Goal: Task Accomplishment & Management: Complete application form

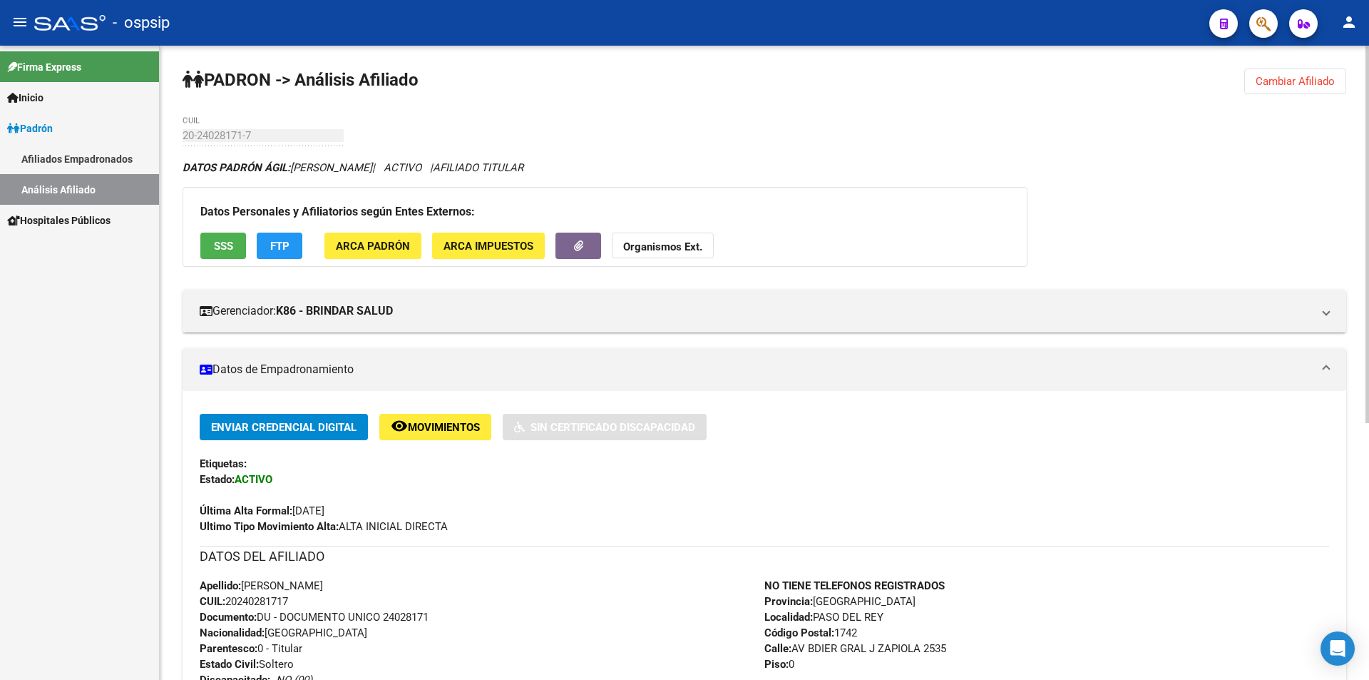
drag, startPoint x: 1263, startPoint y: 77, endPoint x: 1229, endPoint y: 74, distance: 34.3
click at [1264, 76] on span "Cambiar Afiliado" at bounding box center [1295, 81] width 79 height 13
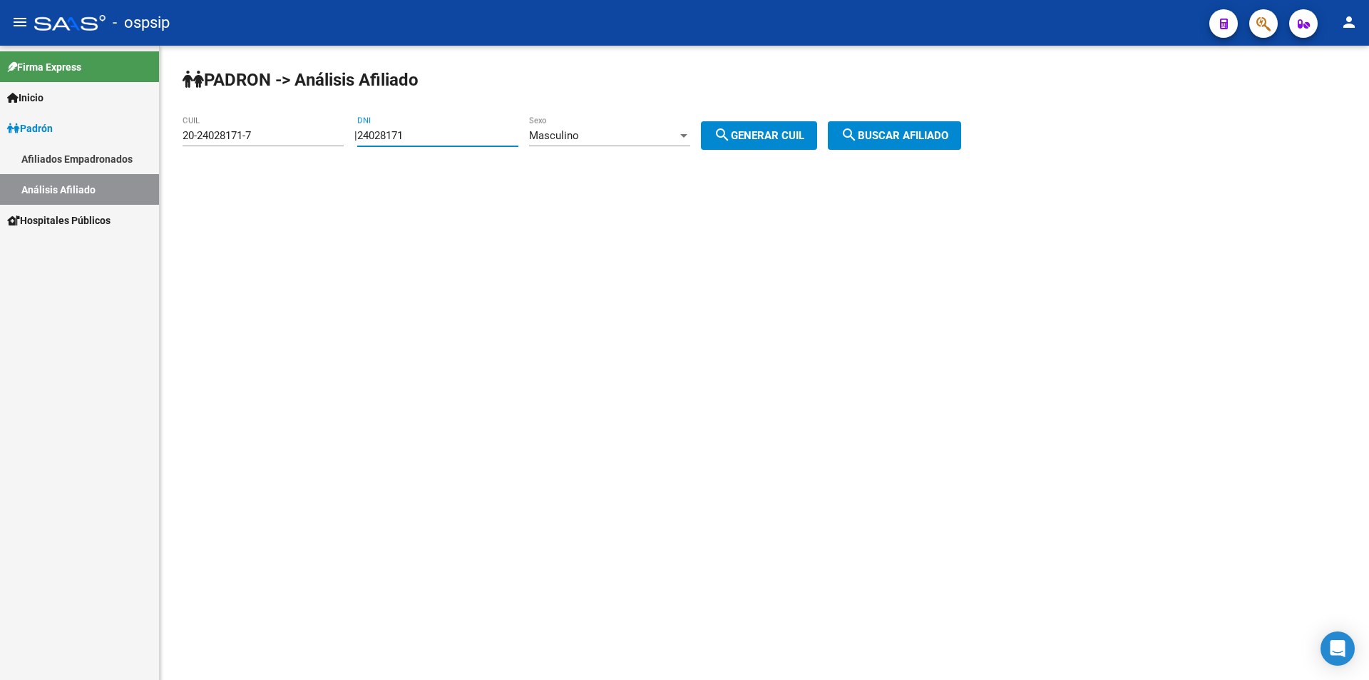
drag, startPoint x: 447, startPoint y: 140, endPoint x: 224, endPoint y: 125, distance: 223.7
click at [224, 129] on app-analisis-afiliado "PADRON -> Análisis Afiliado 20-24028171-7 CUIL | 24028171 DNI Masculino Sexo se…" at bounding box center [577, 135] width 789 height 13
drag, startPoint x: 290, startPoint y: 131, endPoint x: 97, endPoint y: 150, distance: 194.2
click at [96, 153] on mat-sidenav-container "Firma Express Inicio Calendario SSS Instructivos Contacto OS Padrón Afiliados E…" at bounding box center [684, 363] width 1369 height 634
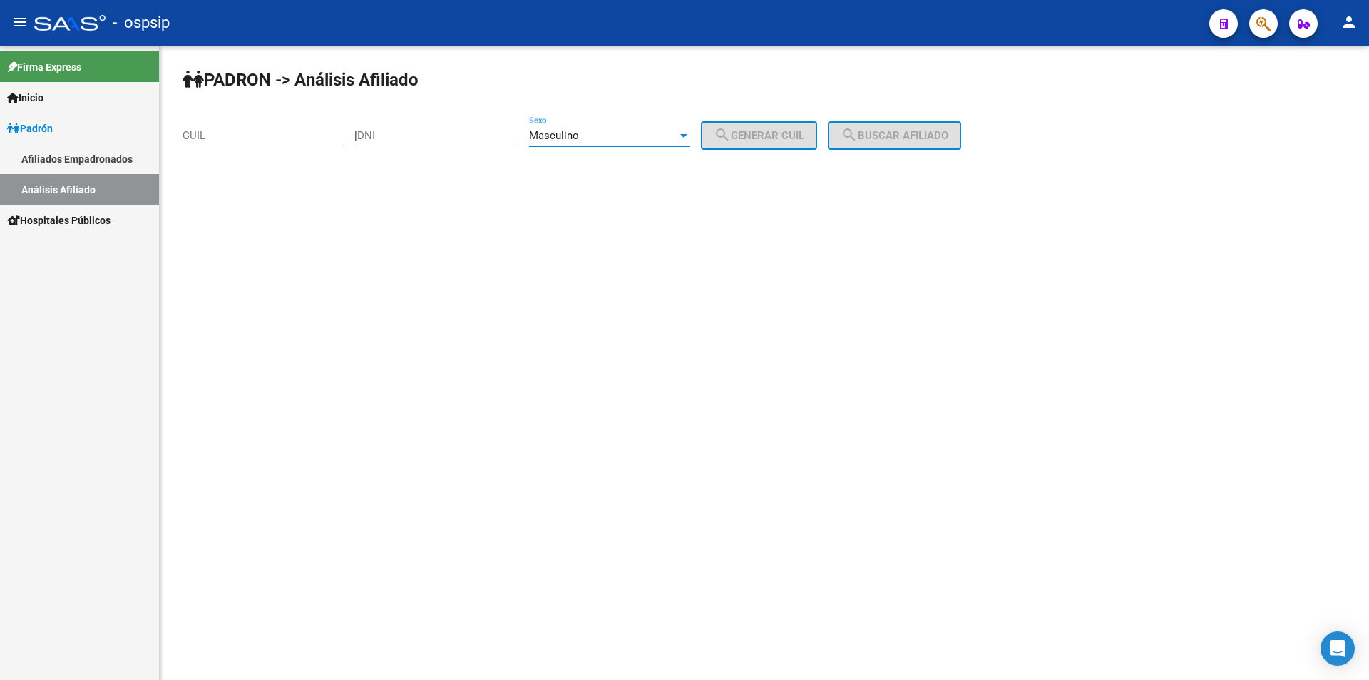
click at [677, 131] on div "Masculino" at bounding box center [603, 135] width 148 height 13
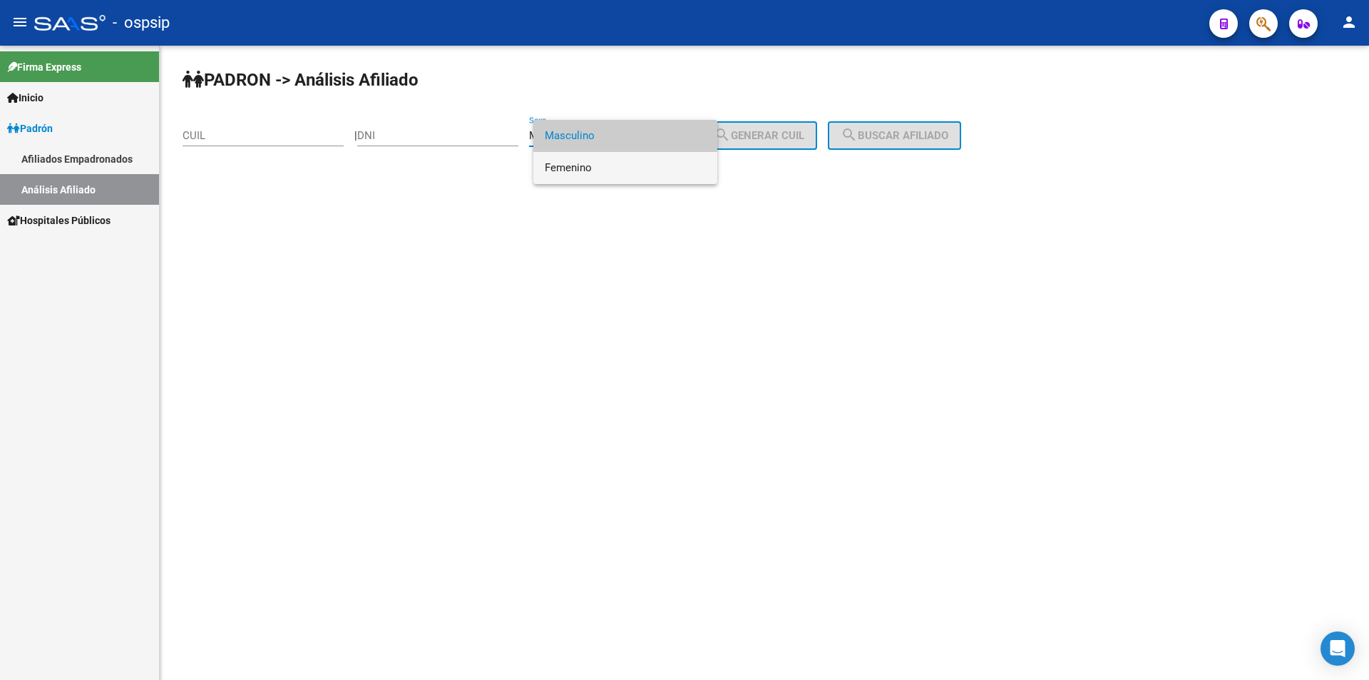
click at [672, 158] on span "Femenino" at bounding box center [625, 168] width 161 height 32
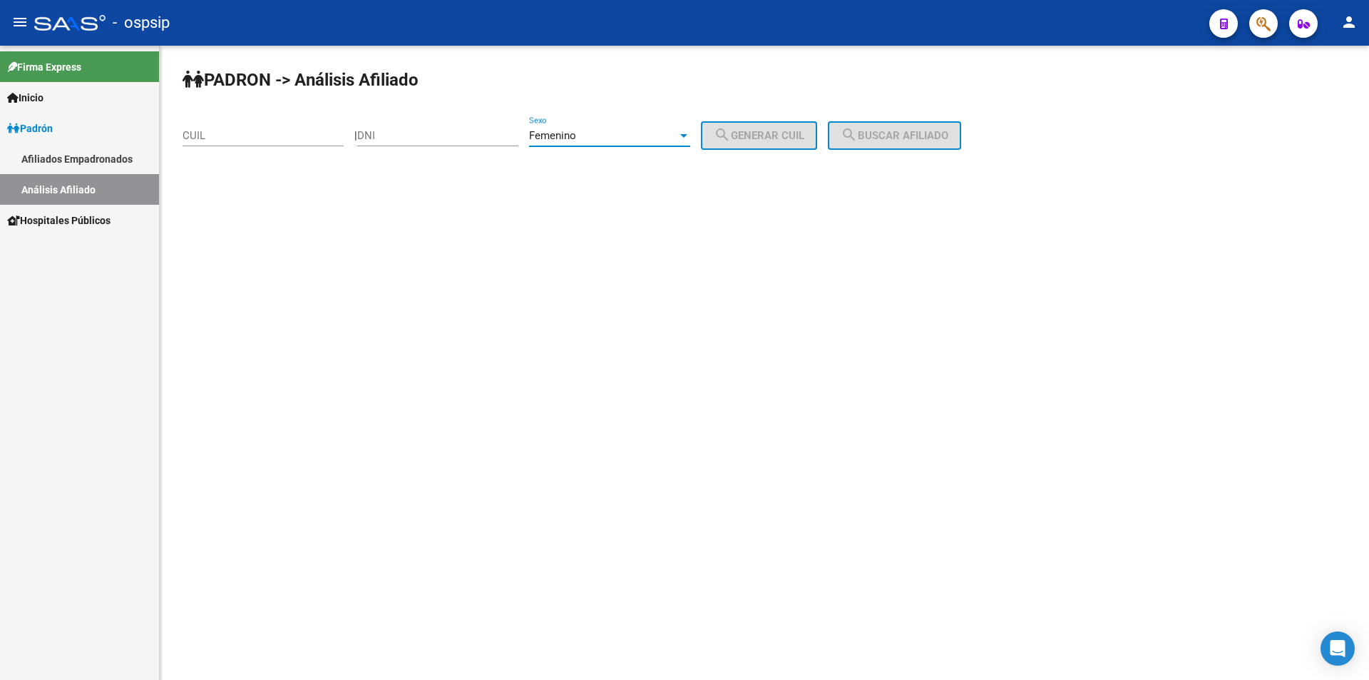
drag, startPoint x: 474, startPoint y: 133, endPoint x: 503, endPoint y: 127, distance: 29.2
click at [490, 131] on input "DNI" at bounding box center [437, 135] width 161 height 13
type input "20469411"
click at [779, 137] on span "search Generar CUIL" at bounding box center [759, 135] width 91 height 13
type input "27-20469411-2"
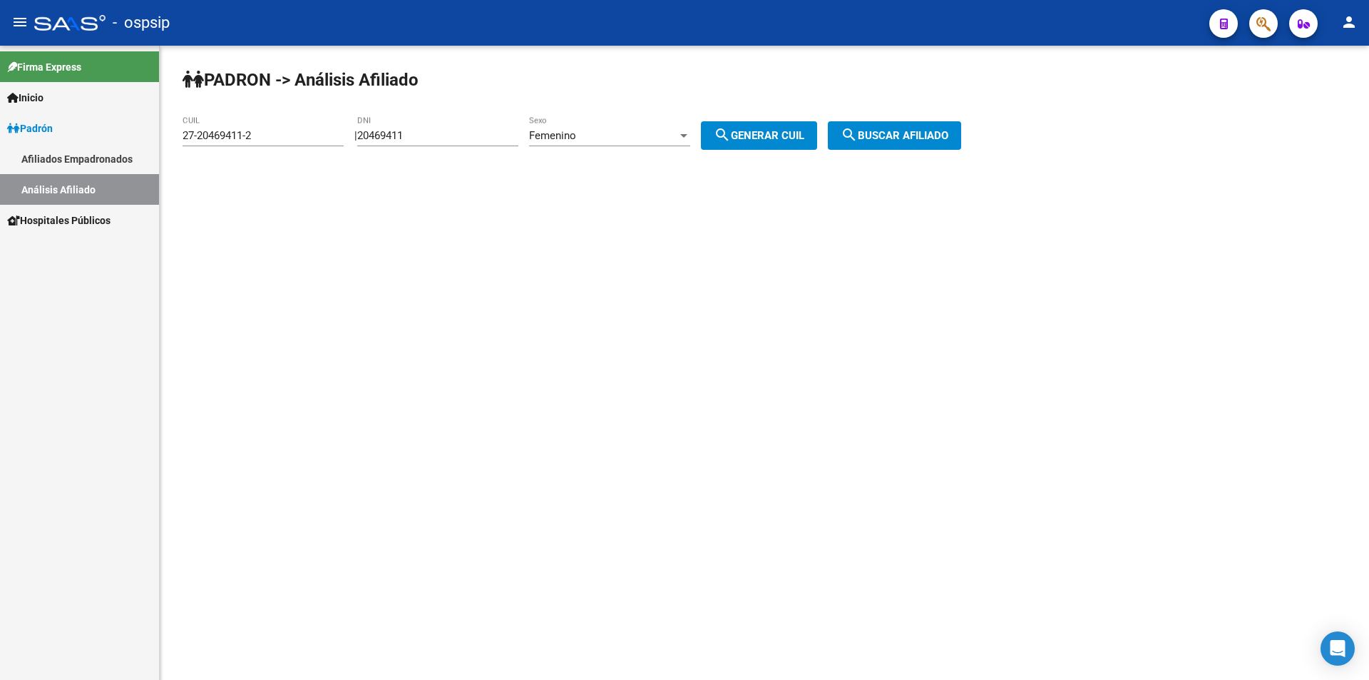
click at [893, 129] on span "search Buscar afiliado" at bounding box center [895, 135] width 108 height 13
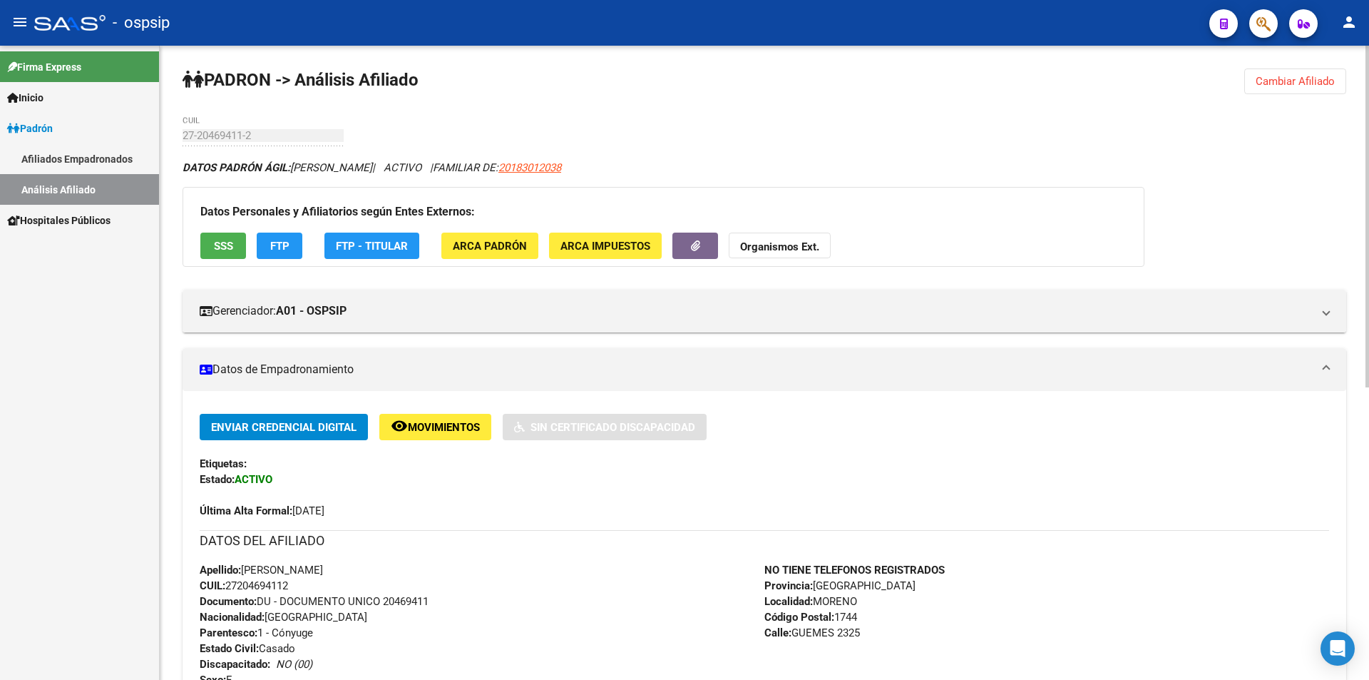
drag, startPoint x: 183, startPoint y: 71, endPoint x: 923, endPoint y: 620, distance: 920.6
click at [925, 635] on app-analisis-afiliado "PADRON -> Análisis Afiliado Cambiar Afiliado 27-20469411-2 CUIL DATOS PADRÓN ÁG…" at bounding box center [765, 658] width 1164 height 1059
click at [740, 519] on div "Enviar Credencial Digital remove_red_eye Movimientos Sin Certificado Discapacid…" at bounding box center [764, 691] width 1129 height 555
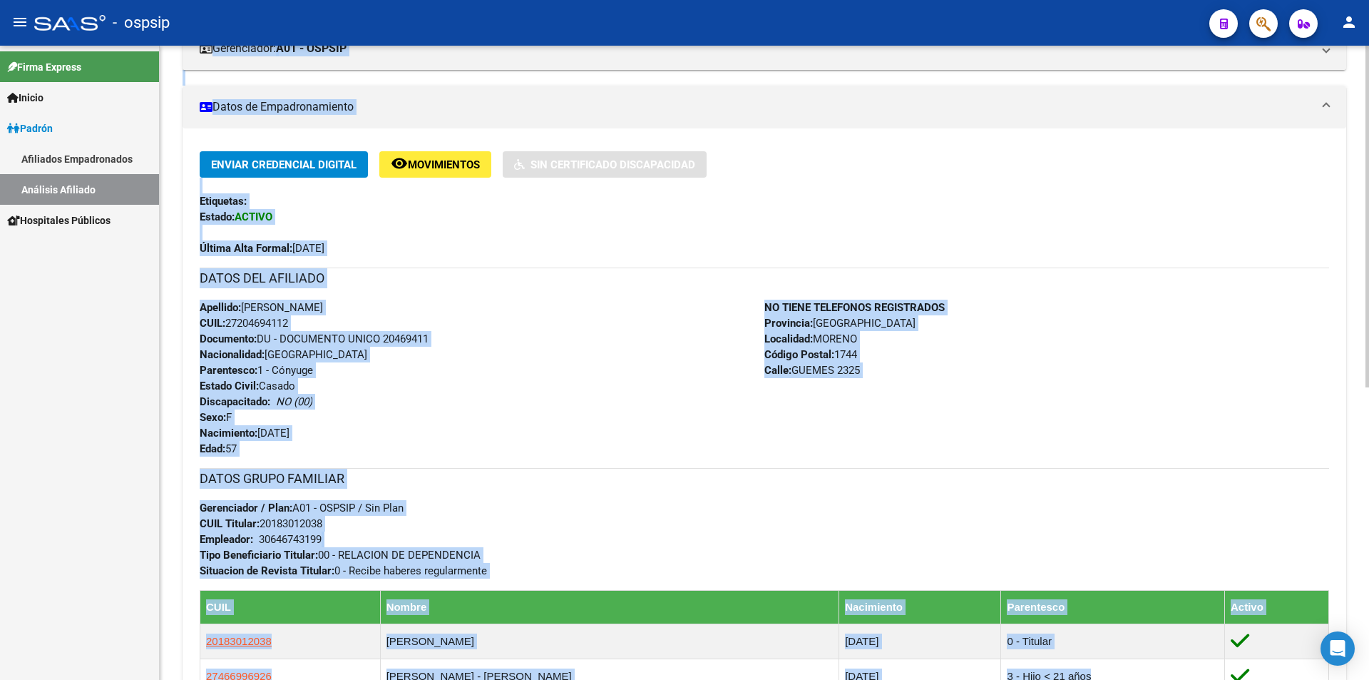
scroll to position [357, 0]
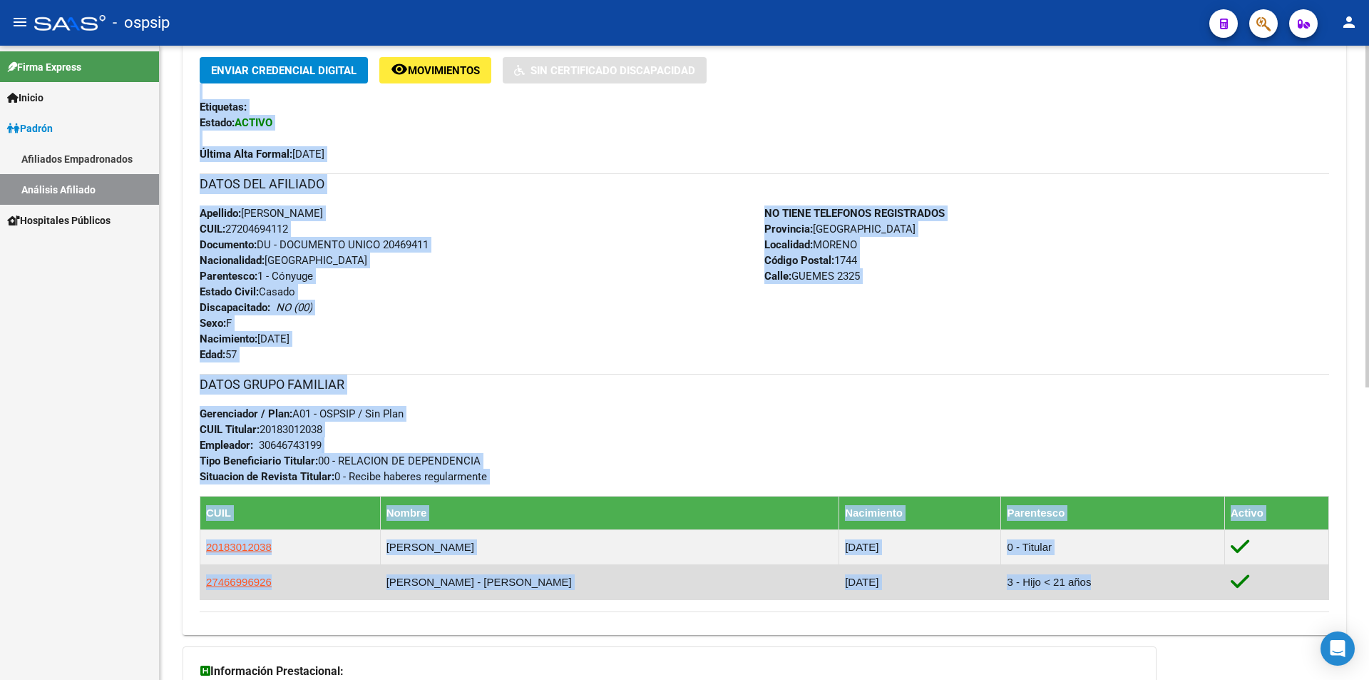
drag, startPoint x: 180, startPoint y: 158, endPoint x: 1279, endPoint y: 597, distance: 1182.4
click at [1280, 603] on div "PADRON -> Análisis Afiliado Cambiar Afiliado 27-20469411-2 CUIL DATOS PADRÓN ÁG…" at bounding box center [764, 277] width 1209 height 1177
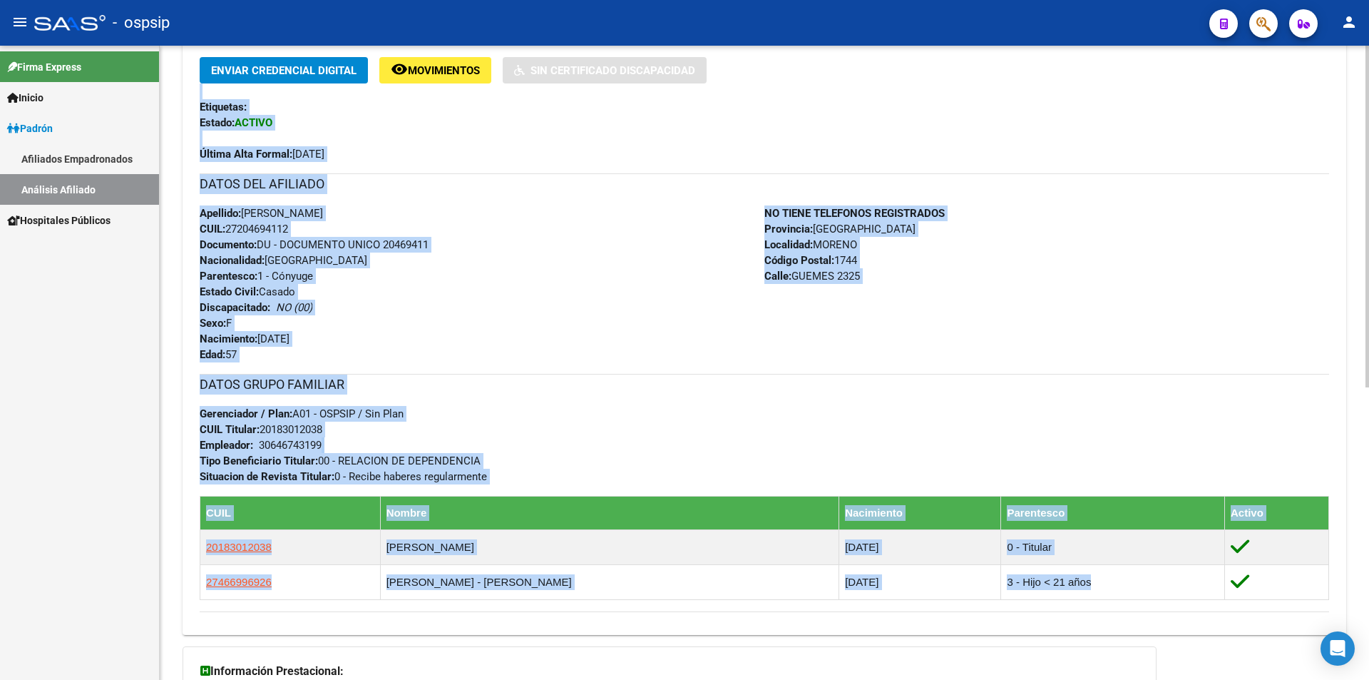
click at [1053, 386] on h3 "DATOS GRUPO FAMILIAR" at bounding box center [764, 384] width 1129 height 20
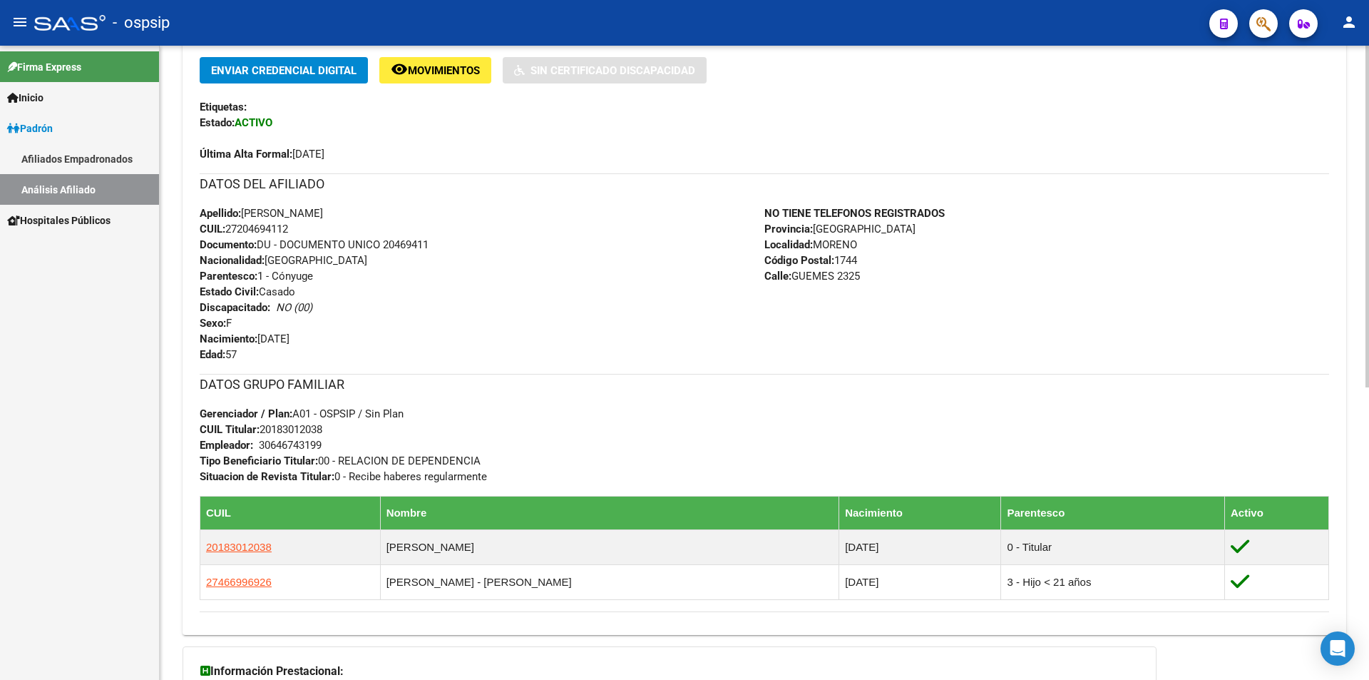
drag, startPoint x: 201, startPoint y: 410, endPoint x: 496, endPoint y: 469, distance: 301.1
click at [496, 469] on div "DATOS GRUPO FAMILIAR Gerenciador / Plan: A01 - OSPSIP / Sin Plan CUIL Titular: …" at bounding box center [764, 429] width 1129 height 111
drag, startPoint x: 536, startPoint y: 446, endPoint x: 486, endPoint y: 447, distance: 50.6
click at [535, 446] on div "DATOS GRUPO FAMILIAR Gerenciador / Plan: A01 - OSPSIP / Sin Plan CUIL Titular: …" at bounding box center [764, 429] width 1129 height 111
click at [342, 434] on div "DATOS GRUPO FAMILIAR Gerenciador / Plan: A01 - OSPSIP / Sin Plan CUIL Titular: …" at bounding box center [764, 429] width 1129 height 111
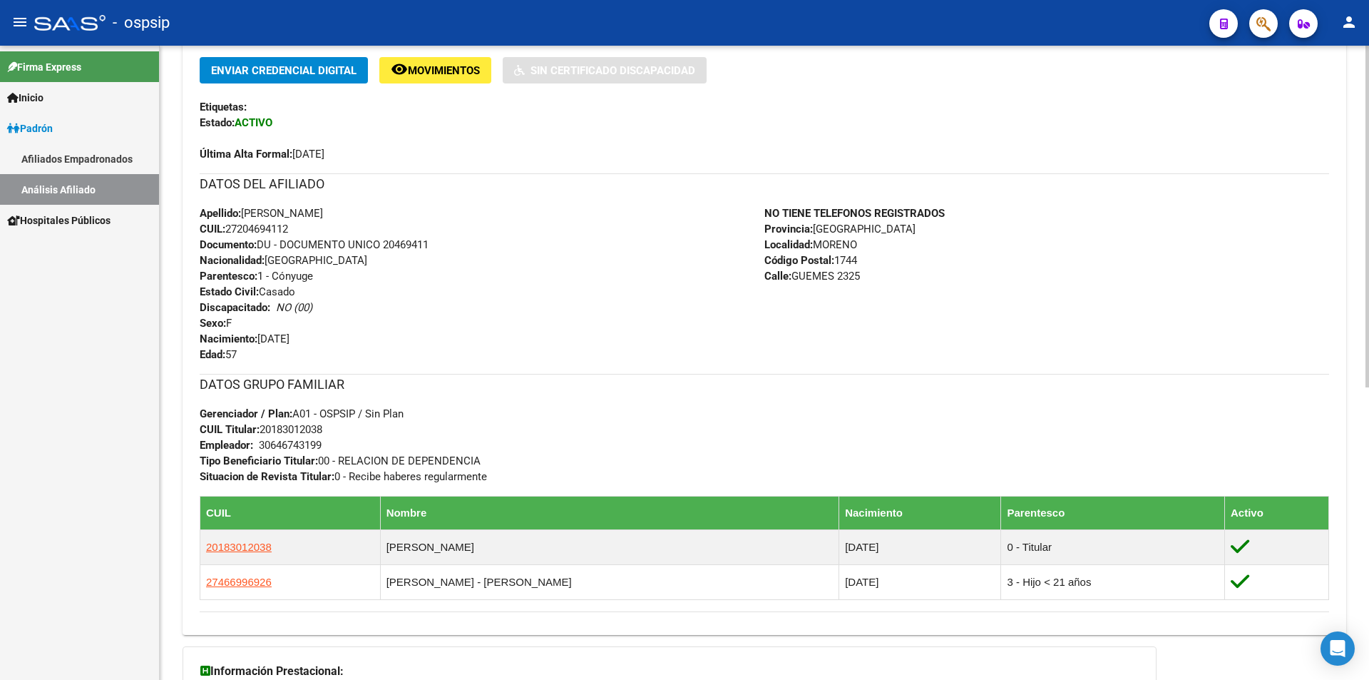
drag, startPoint x: 499, startPoint y: 474, endPoint x: 193, endPoint y: 409, distance: 313.4
click at [193, 409] on div "Enviar Credencial Digital remove_red_eye Movimientos Sin Certificado Discapacid…" at bounding box center [765, 340] width 1164 height 566
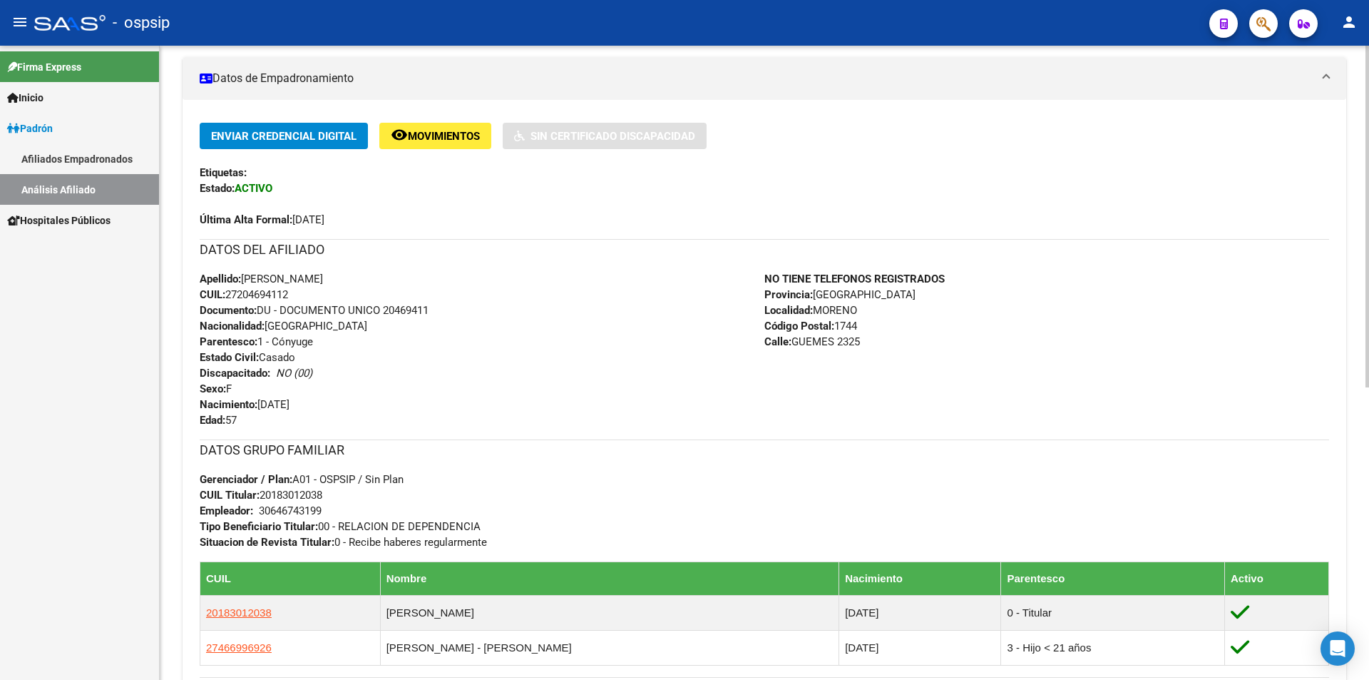
scroll to position [0, 0]
